Goal: Task Accomplishment & Management: Use online tool/utility

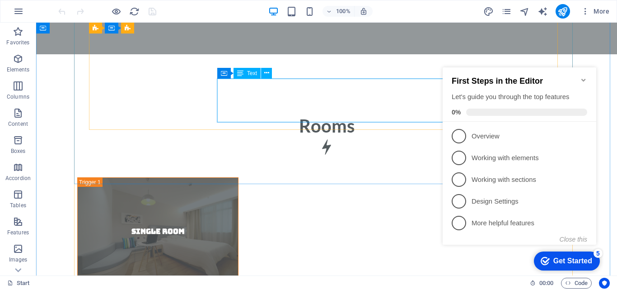
scroll to position [2350, 0]
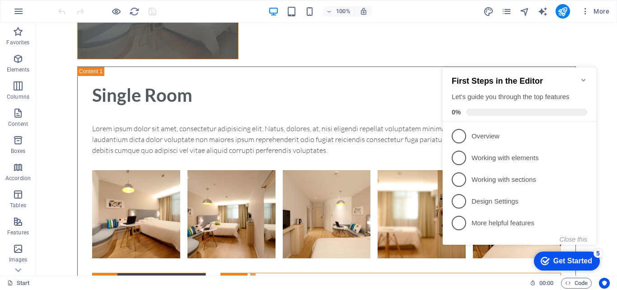
click at [582, 77] on icon "Minimize checklist" at bounding box center [583, 79] width 7 height 7
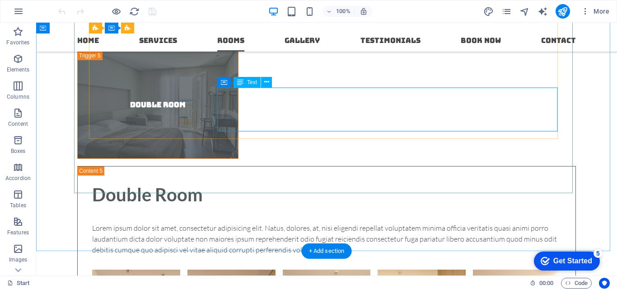
scroll to position [2667, 0]
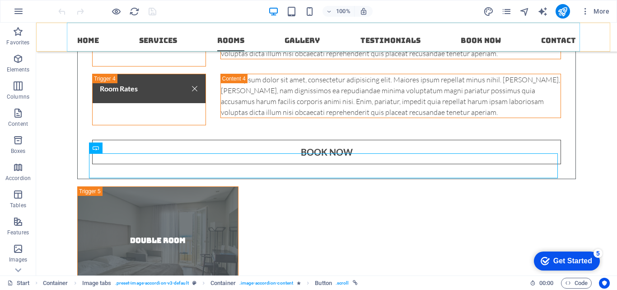
click at [148, 40] on nav "Home Services Rooms Gallery Testimonials Book now Contact" at bounding box center [326, 37] width 513 height 29
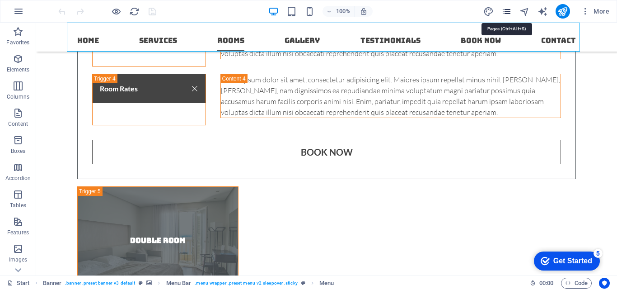
click at [507, 14] on icon "pages" at bounding box center [507, 11] width 10 height 10
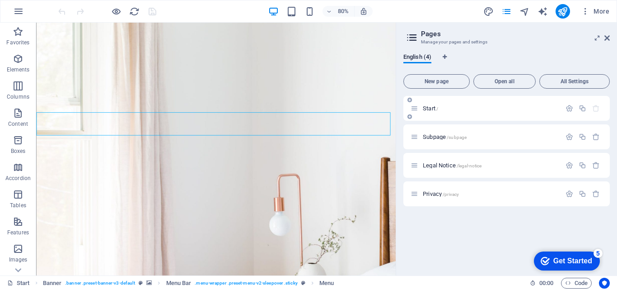
click at [410, 112] on div "Start /" at bounding box center [507, 108] width 207 height 25
click at [413, 104] on div "Start /" at bounding box center [486, 108] width 151 height 10
click at [410, 99] on icon at bounding box center [410, 99] width 5 height 5
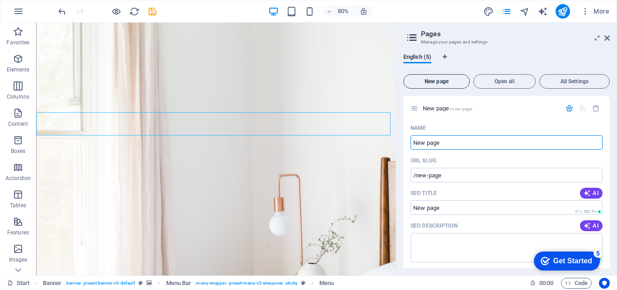
click at [433, 82] on span "New page" at bounding box center [437, 81] width 58 height 5
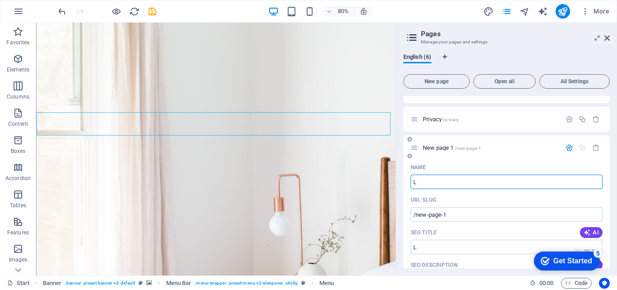
type input "LO"
type input "/l"
type input "L"
type input "/lo"
type input "Lo"
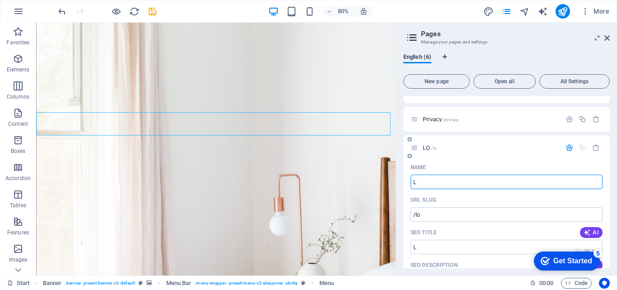
type input "/l"
type input "Login"
type input "/lo"
type input "Login"
type input "/login"
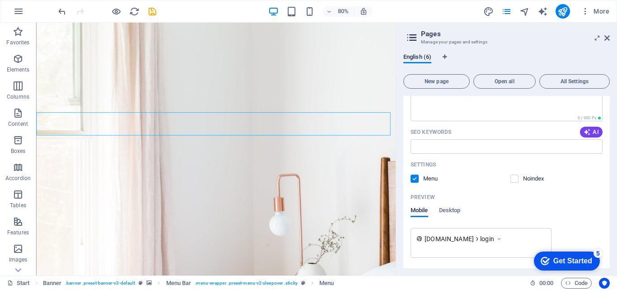
scroll to position [629, 0]
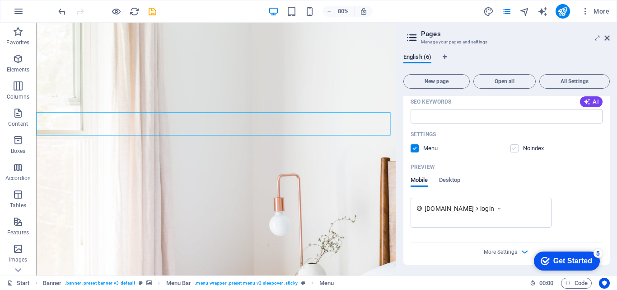
type input "Login"
click at [514, 146] on label at bounding box center [515, 148] width 8 height 8
click at [0, 0] on input "checkbox" at bounding box center [0, 0] width 0 height 0
click at [461, 184] on span "Desktop" at bounding box center [450, 180] width 22 height 13
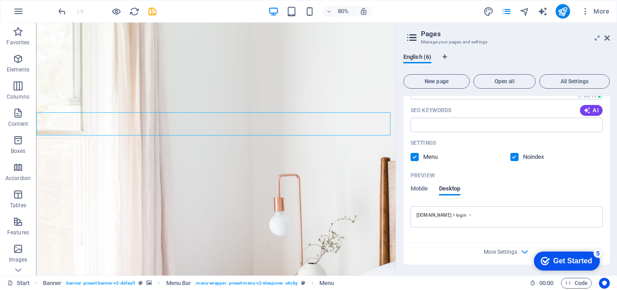
scroll to position [620, 0]
click at [459, 180] on div "Preview" at bounding box center [507, 176] width 192 height 14
click at [421, 189] on span "Mobile" at bounding box center [420, 190] width 18 height 13
click at [448, 190] on span "Desktop" at bounding box center [450, 190] width 22 height 13
drag, startPoint x: 578, startPoint y: 257, endPoint x: 629, endPoint y: 456, distance: 204.9
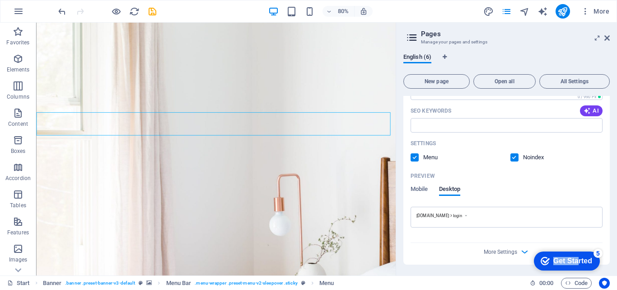
click at [542, 264] on div "checkmark Get Started 5" at bounding box center [567, 260] width 52 height 9
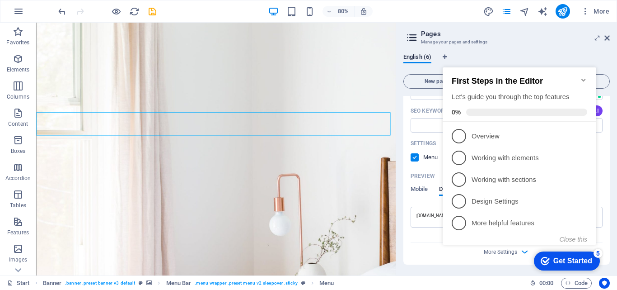
click at [542, 263] on icon "checkmark" at bounding box center [545, 260] width 9 height 9
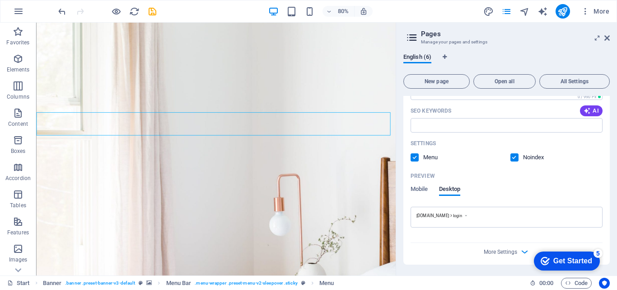
drag, startPoint x: 629, startPoint y: 455, endPoint x: 629, endPoint y: 396, distance: 58.8
click at [550, 265] on icon "checkmark" at bounding box center [545, 260] width 9 height 9
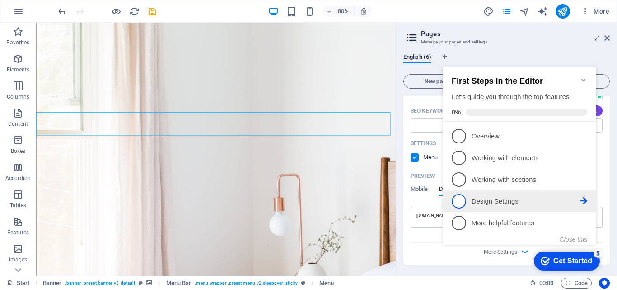
click at [463, 203] on span "4" at bounding box center [459, 201] width 14 height 14
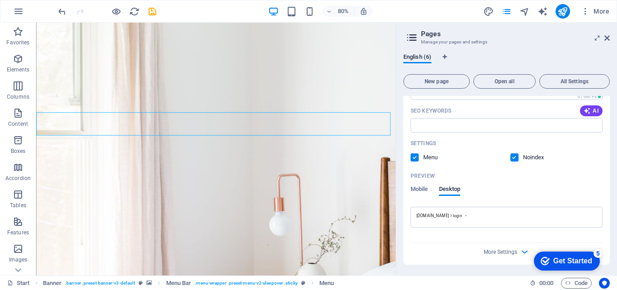
click at [555, 260] on div "Get Started" at bounding box center [573, 261] width 39 height 8
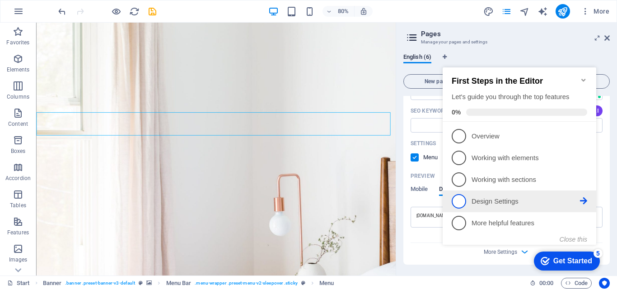
click at [455, 200] on span "4" at bounding box center [459, 201] width 14 height 14
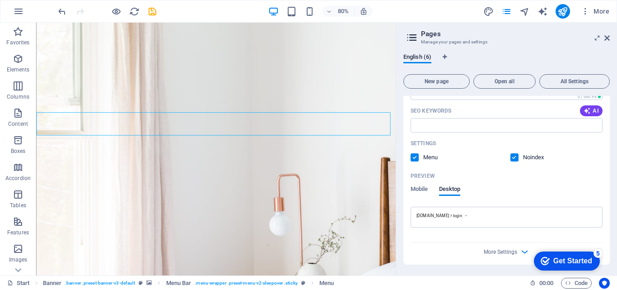
drag, startPoint x: 617, startPoint y: 444, endPoint x: 539, endPoint y: 254, distance: 205.3
click div "checkmark Get Started 5 First Steps in the Editor Let's guide you through the t…"
click at [543, 256] on div "checkmark Get Started 5" at bounding box center [567, 260] width 52 height 9
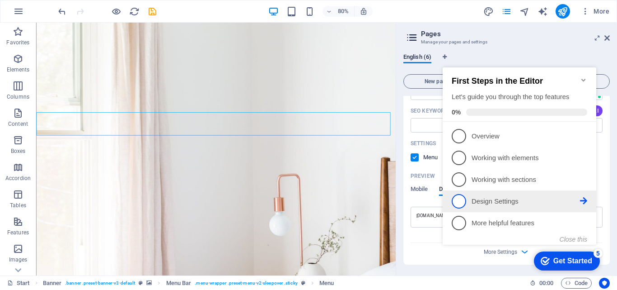
click at [582, 139] on icon at bounding box center [583, 135] width 7 height 7
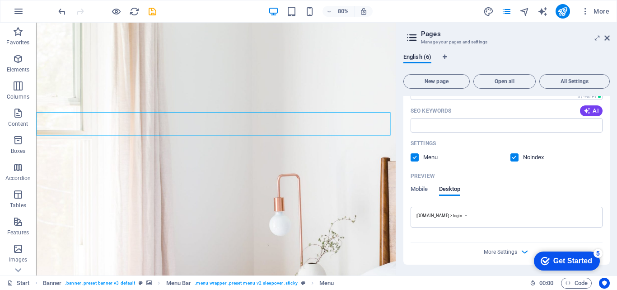
click at [559, 259] on div "Get Started" at bounding box center [573, 261] width 39 height 8
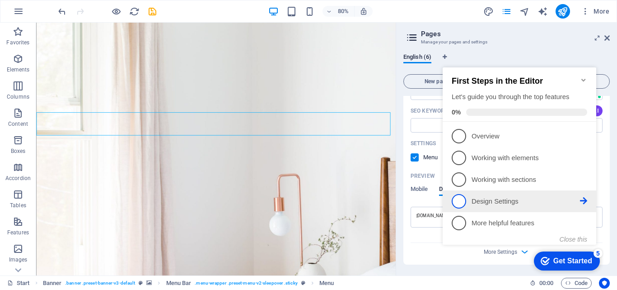
click at [459, 196] on span "4" at bounding box center [459, 201] width 14 height 14
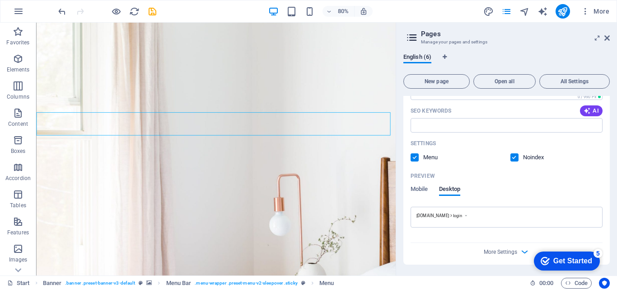
drag, startPoint x: 545, startPoint y: 255, endPoint x: 551, endPoint y: 239, distance: 17.3
click html "checkmark Get Started 5 First Steps in the Editor Let's guide you through the t…"
click at [468, 252] on div "More Settings" at bounding box center [507, 250] width 192 height 14
click at [492, 250] on span "More Settings" at bounding box center [500, 252] width 33 height 6
click at [492, 250] on div "Meta tags" at bounding box center [507, 246] width 192 height 14
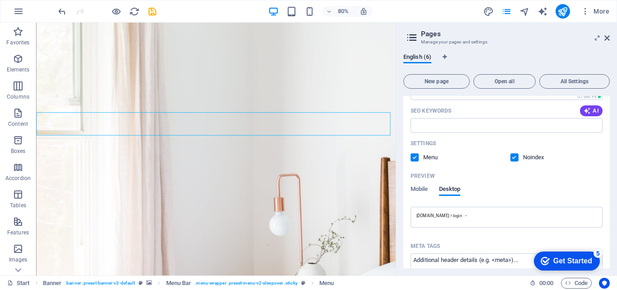
click at [492, 253] on textarea "Meta tags ​" at bounding box center [507, 267] width 192 height 29
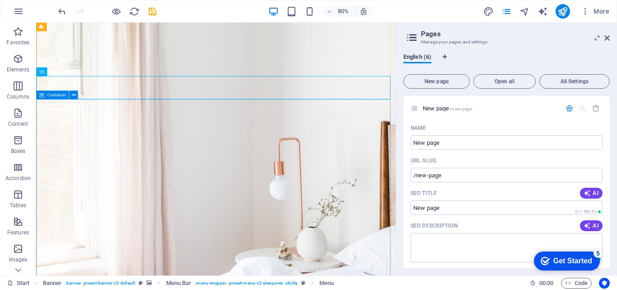
scroll to position [0, 0]
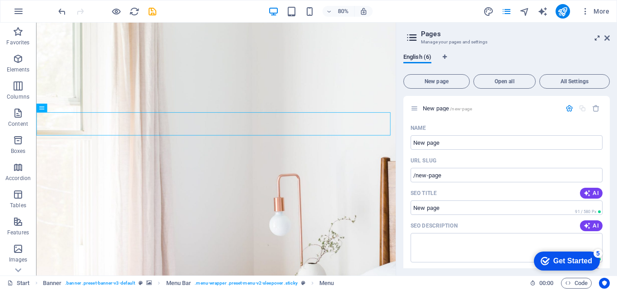
click at [598, 37] on icon at bounding box center [598, 37] width 0 height 7
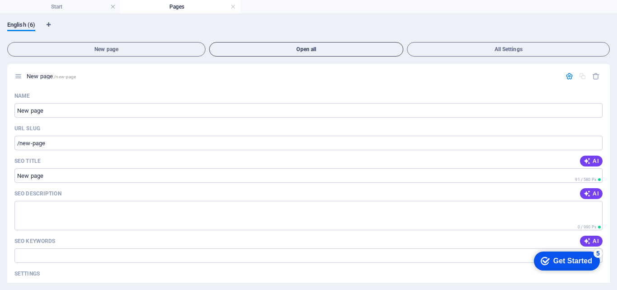
click at [310, 48] on span "Open all" at bounding box center [306, 49] width 186 height 5
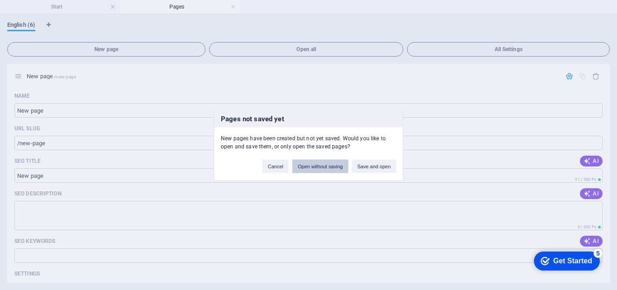
click at [314, 169] on button "Open without saving" at bounding box center [320, 166] width 56 height 14
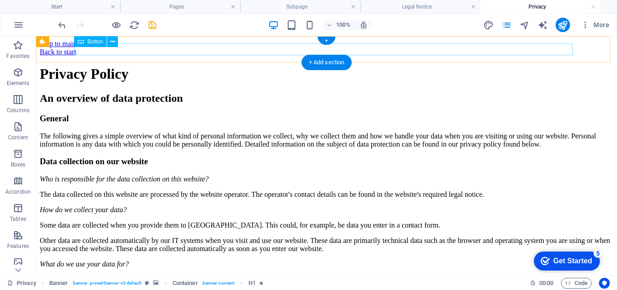
click at [89, 49] on div "Back to start" at bounding box center [327, 52] width 574 height 8
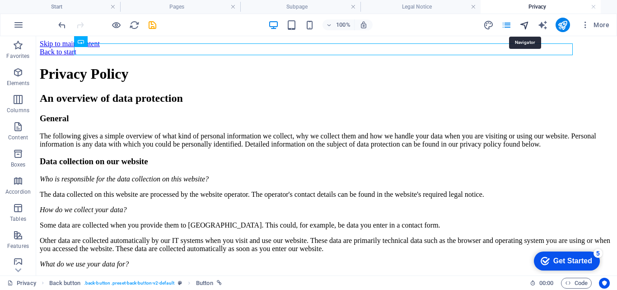
click at [529, 24] on icon "navigator" at bounding box center [525, 25] width 10 height 10
select select "16684245-en"
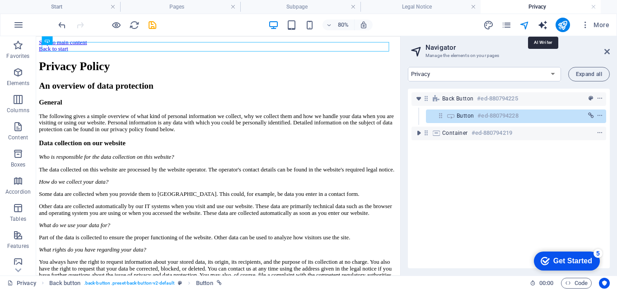
click at [547, 29] on icon "text_generator" at bounding box center [543, 25] width 10 height 10
select select "English"
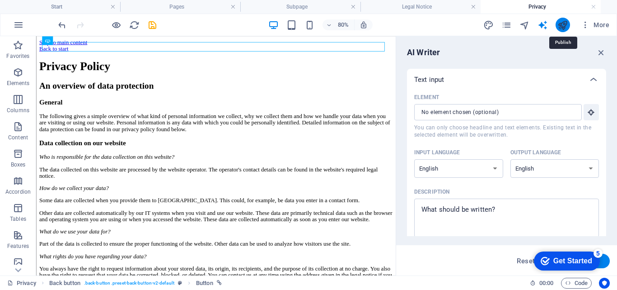
click at [563, 27] on icon "publish" at bounding box center [563, 25] width 10 height 10
